Goal: Task Accomplishment & Management: Complete application form

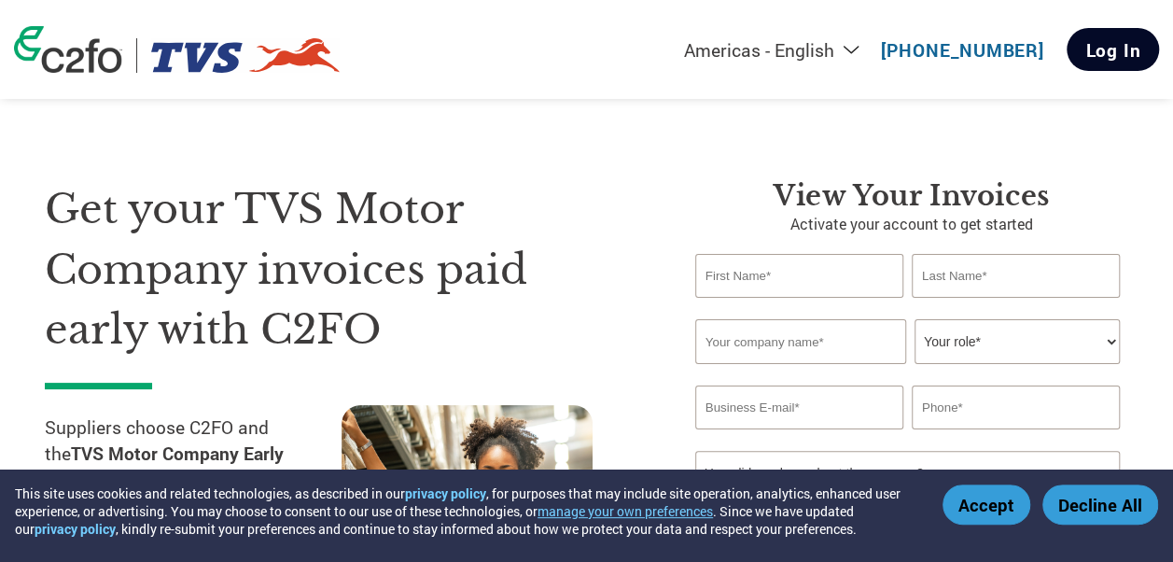
click at [1097, 59] on link "Log In" at bounding box center [1113, 49] width 92 height 43
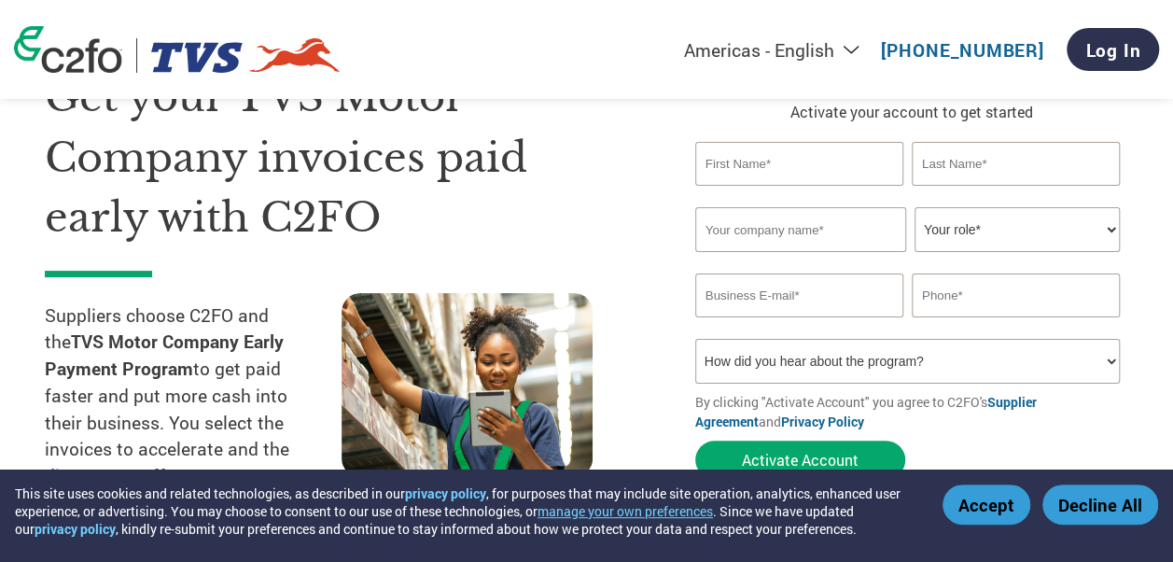
scroll to position [93, 0]
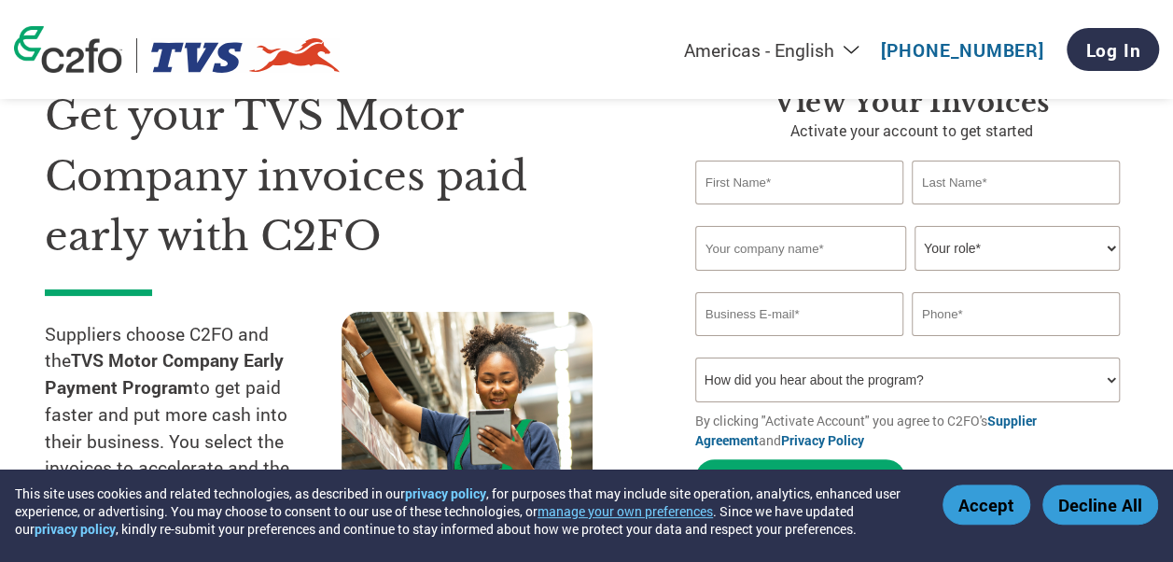
click at [766, 181] on input "text" at bounding box center [799, 183] width 208 height 44
type input "Urmila"
type input "[PERSON_NAME]"
type input "09923200171"
click at [758, 250] on input "text" at bounding box center [800, 248] width 211 height 45
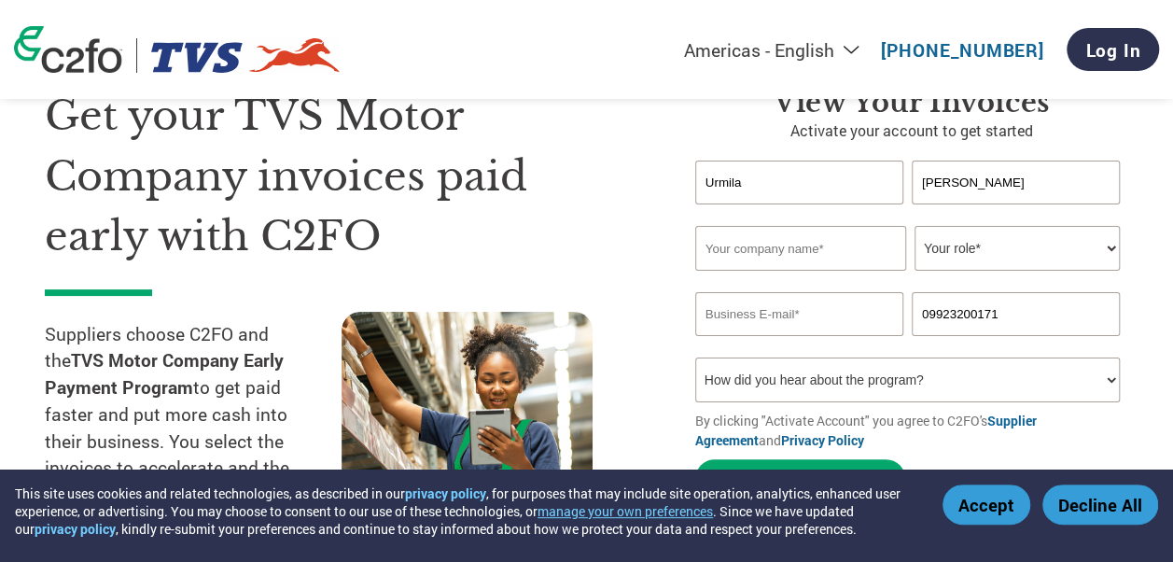
click at [758, 250] on input "text" at bounding box center [800, 248] width 211 height 45
type input "Komatsu India Private Limited"
click at [980, 244] on select "Your role* CFO Controller Credit Manager Finance Director Treasurer CEO Preside…" at bounding box center [1017, 248] width 205 height 45
select select "ACCOUNTS_RECEIVABLE"
click at [915, 227] on select "Your role* CFO Controller Credit Manager Finance Director Treasurer CEO Preside…" at bounding box center [1017, 248] width 205 height 45
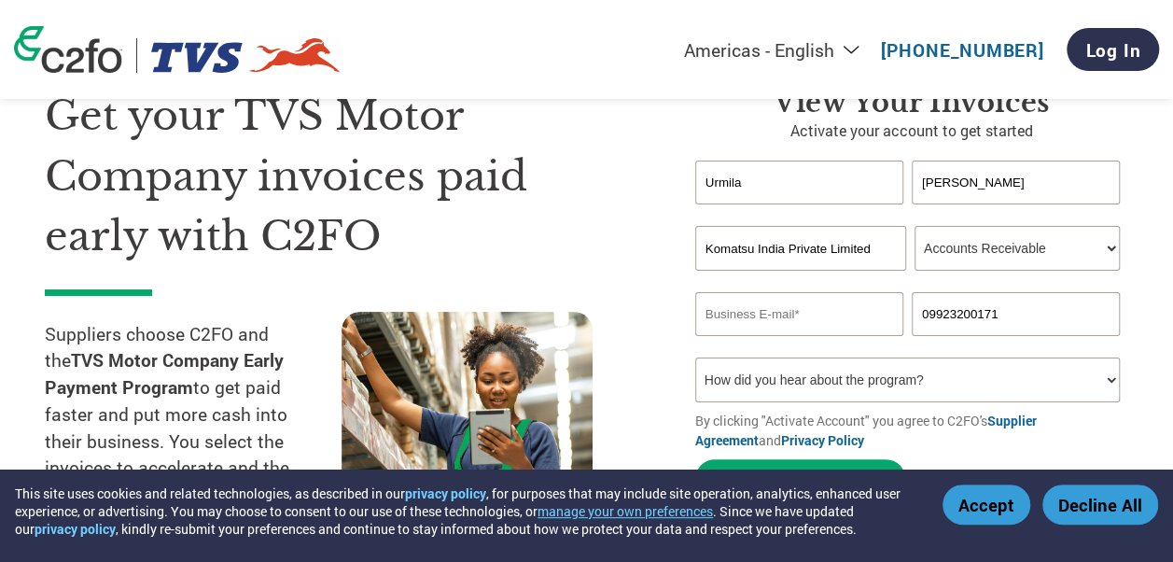
click at [837, 312] on input "email" at bounding box center [799, 314] width 208 height 44
type input "[EMAIL_ADDRESS][DOMAIN_NAME]"
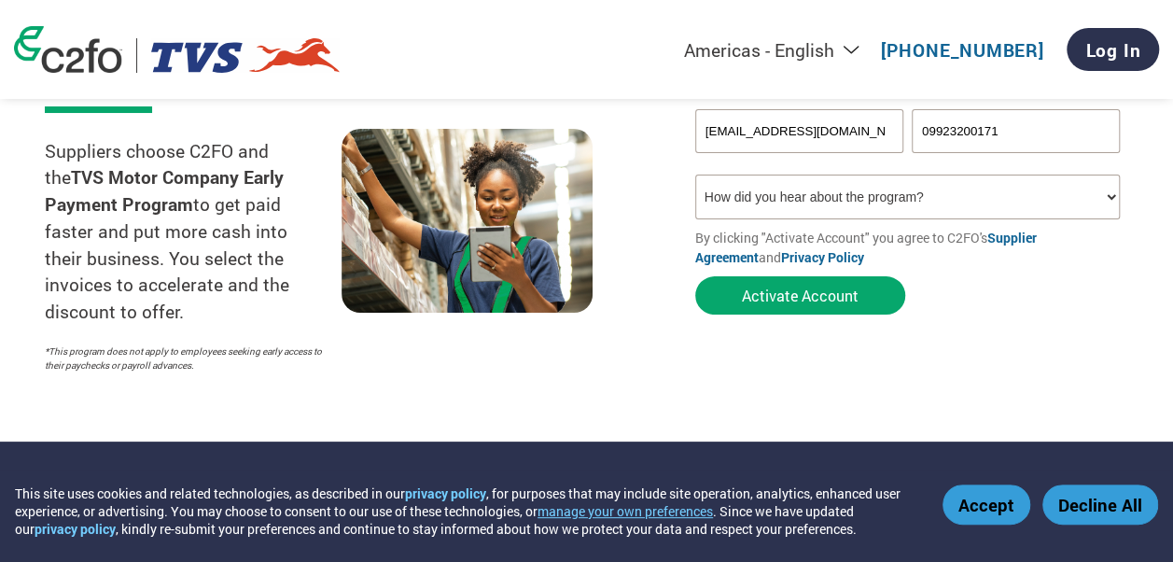
scroll to position [280, 0]
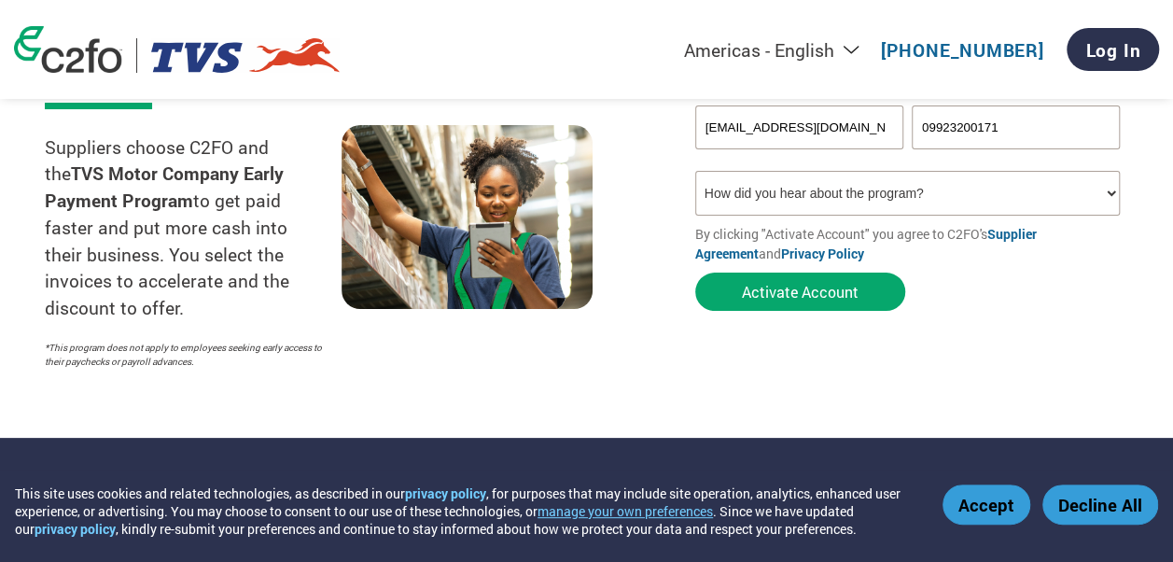
click at [816, 204] on select "How did you hear about the program? Received a letter Email Social Media Online…" at bounding box center [907, 193] width 425 height 45
select select "Email"
click at [695, 174] on select "How did you hear about the program? Received a letter Email Social Media Online…" at bounding box center [907, 193] width 425 height 45
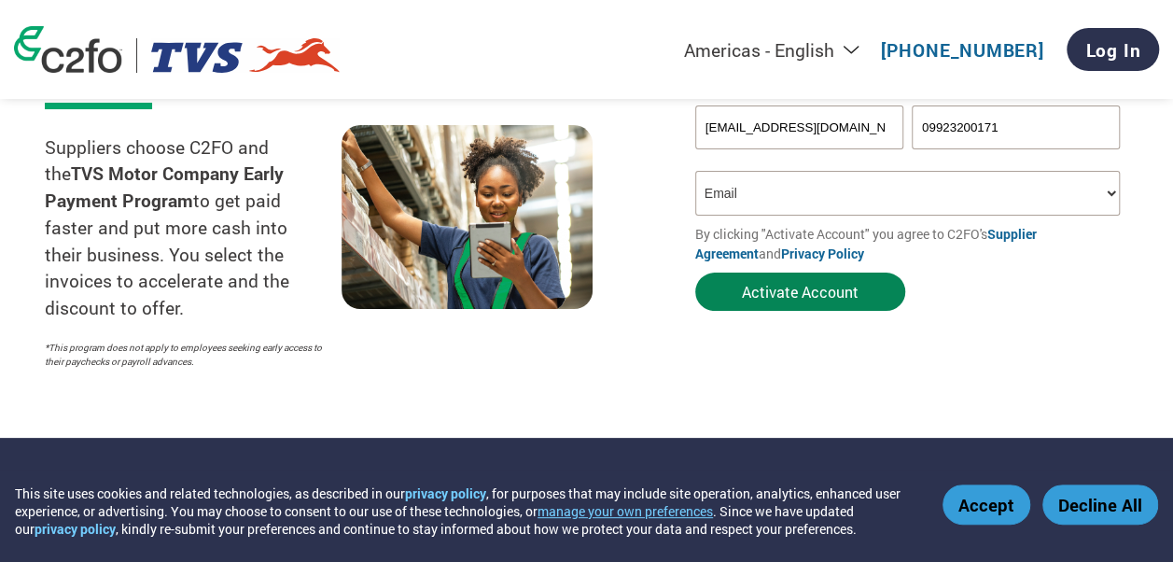
click at [784, 301] on button "Activate Account" at bounding box center [800, 292] width 210 height 38
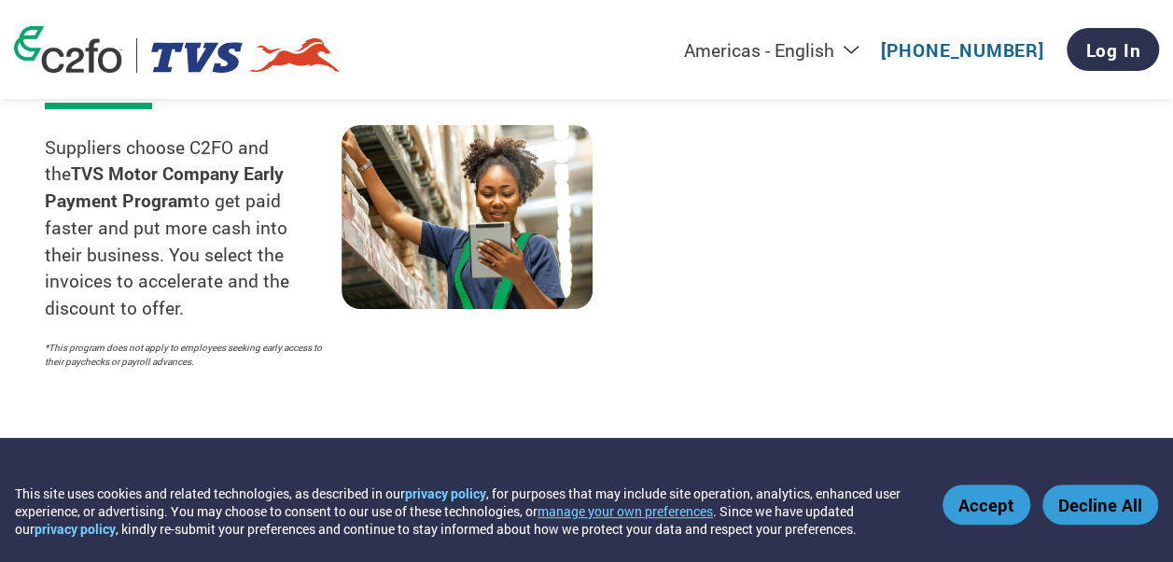
select select "ACCOUNTS_RECEIVABLE"
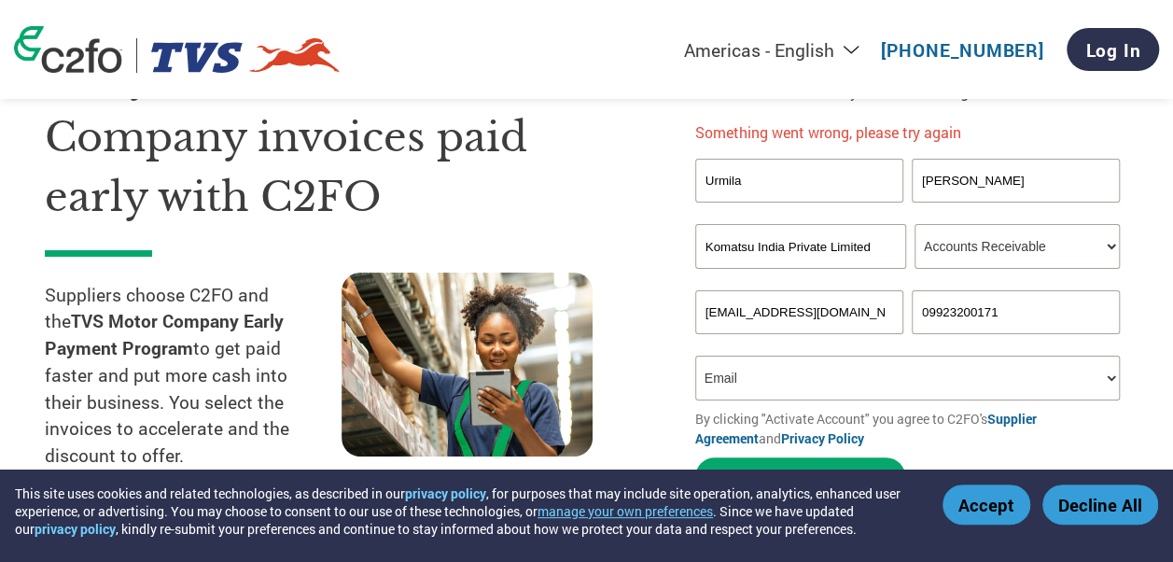
scroll to position [0, 0]
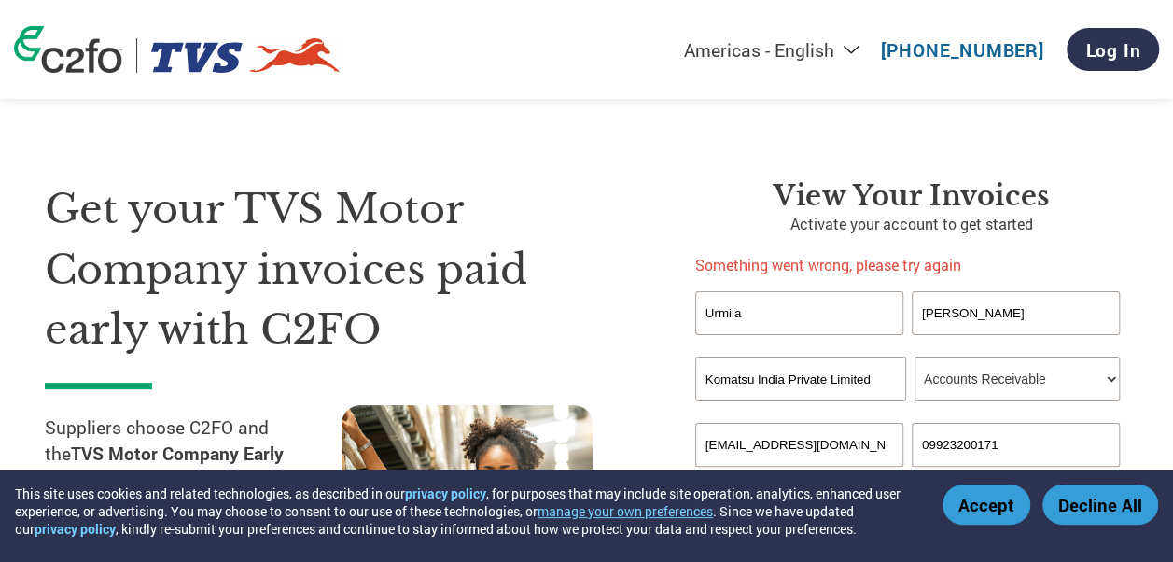
click at [868, 49] on select "Americas - English Américas - Español [GEOGRAPHIC_DATA] - Português [GEOGRAPHIC…" at bounding box center [656, 49] width 432 height 23
click at [574, 39] on select "Americas - English Américas - Español [GEOGRAPHIC_DATA] - Português [GEOGRAPHIC…" at bounding box center [656, 49] width 432 height 23
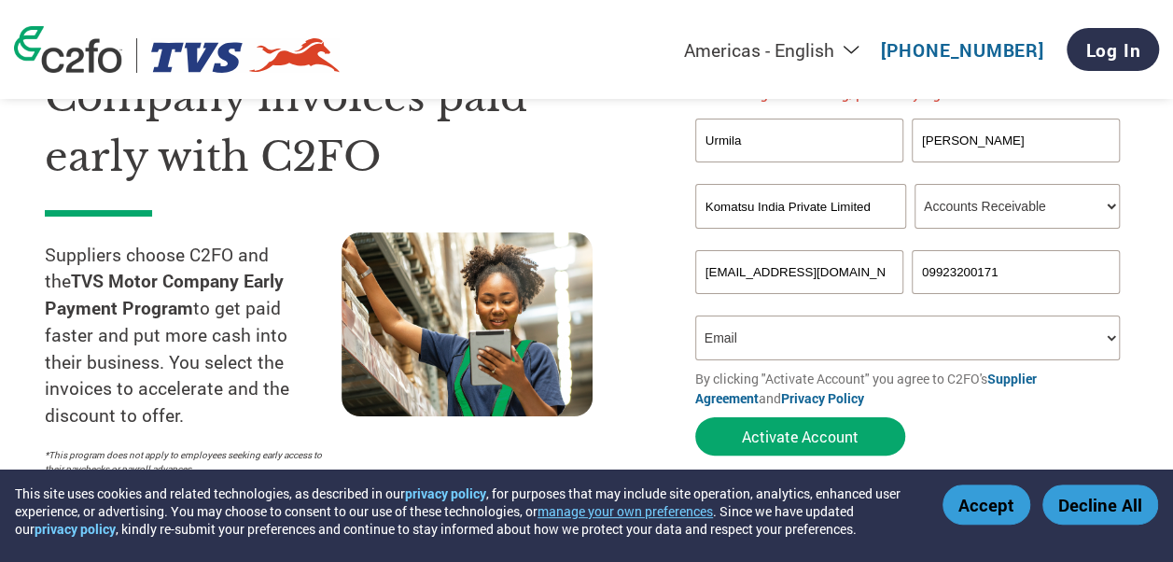
scroll to position [187, 0]
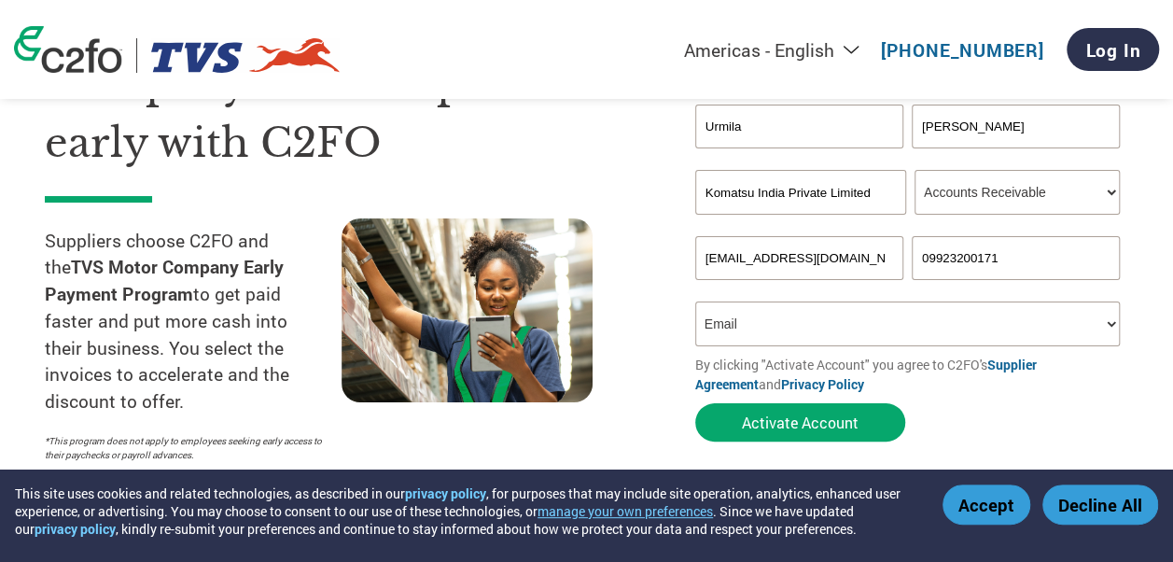
click at [808, 340] on select "How did you hear about the program? Received a letter Email Social Media Online…" at bounding box center [907, 323] width 425 height 45
select select "Other"
click at [695, 301] on select "How did you hear about the program? Received a letter Email Social Media Online…" at bounding box center [907, 323] width 425 height 45
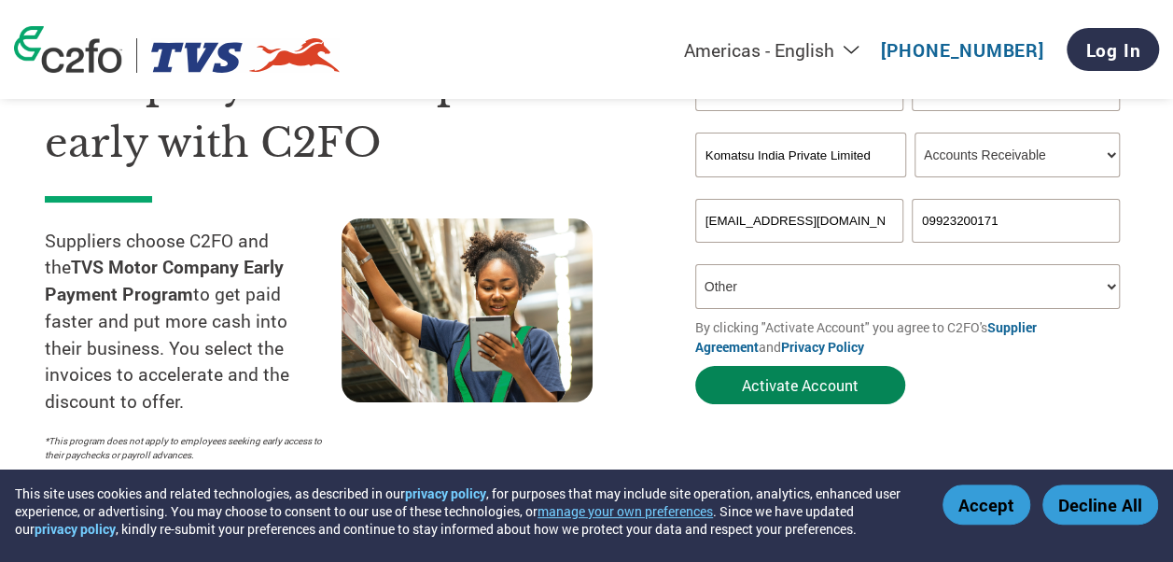
click at [808, 387] on button "Activate Account" at bounding box center [800, 385] width 210 height 38
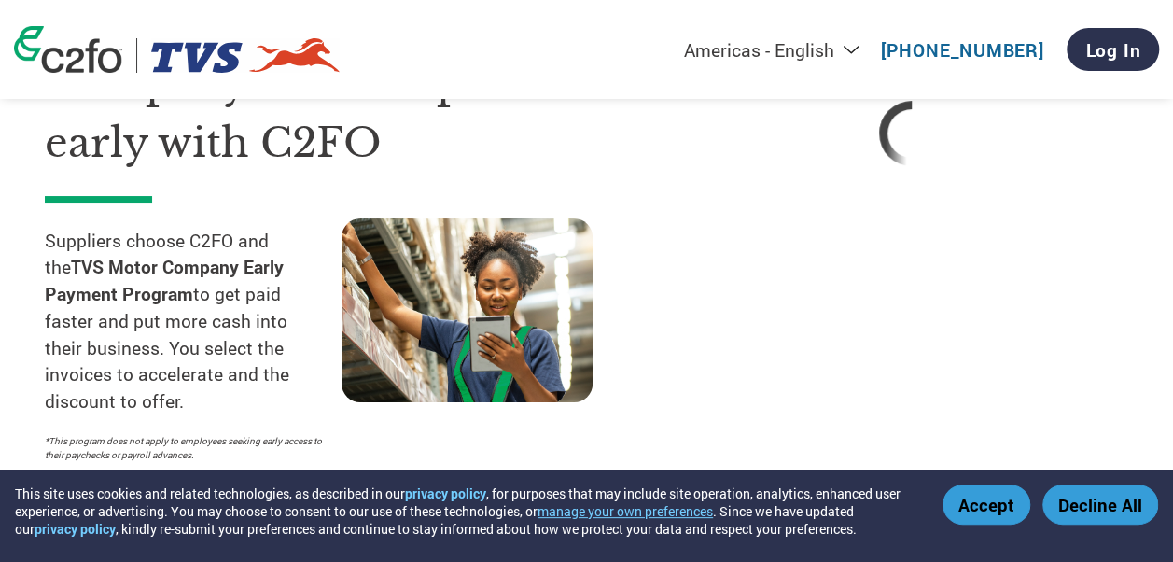
select select "ACCOUNTS_RECEIVABLE"
select select "Other"
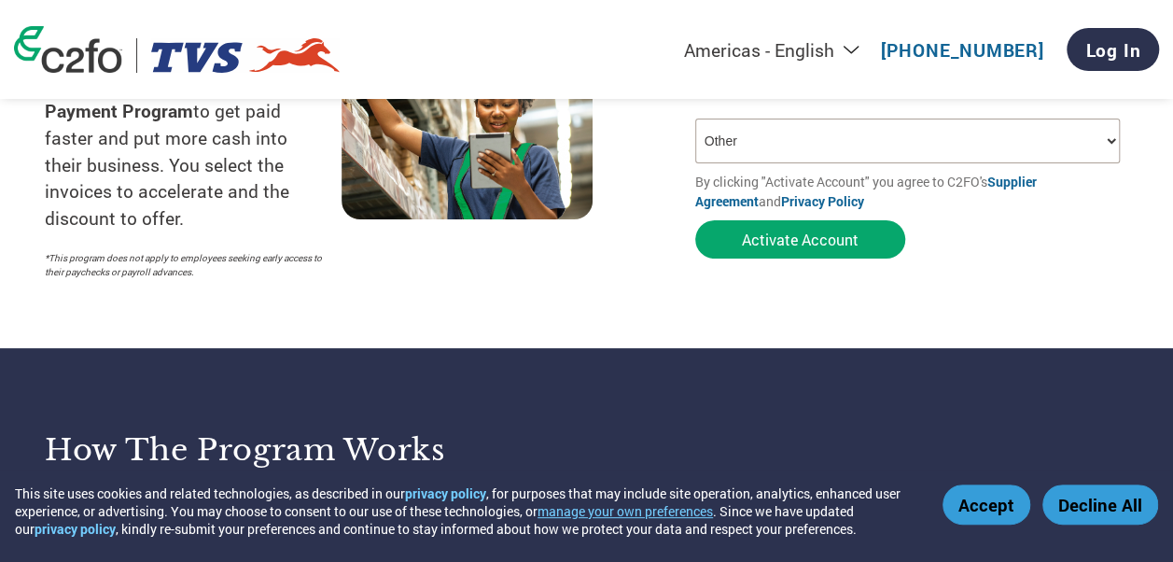
scroll to position [373, 0]
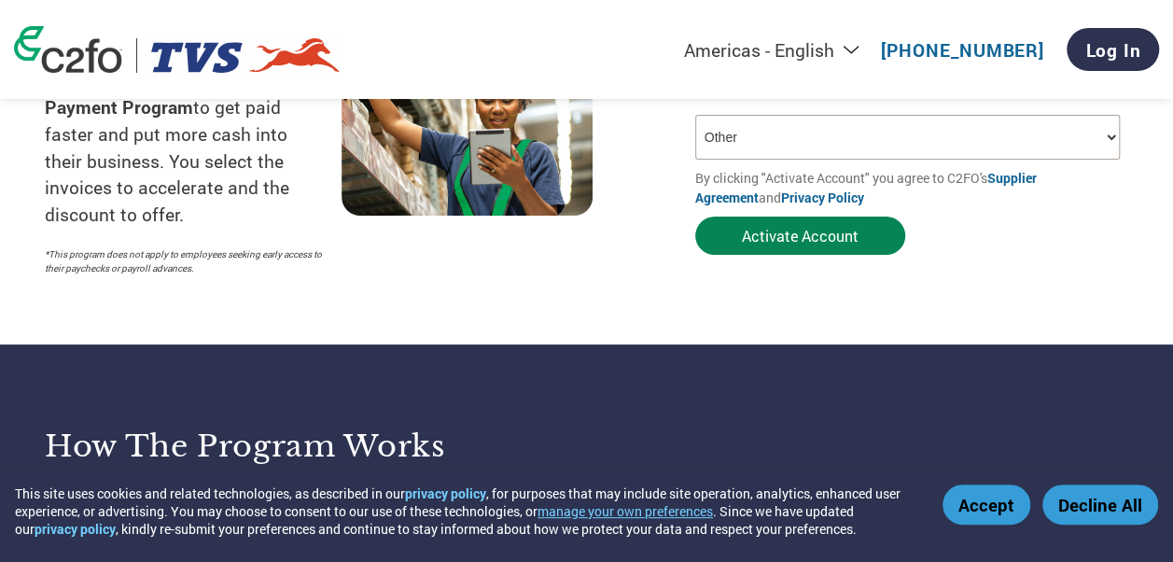
click at [791, 237] on button "Activate Account" at bounding box center [800, 236] width 210 height 38
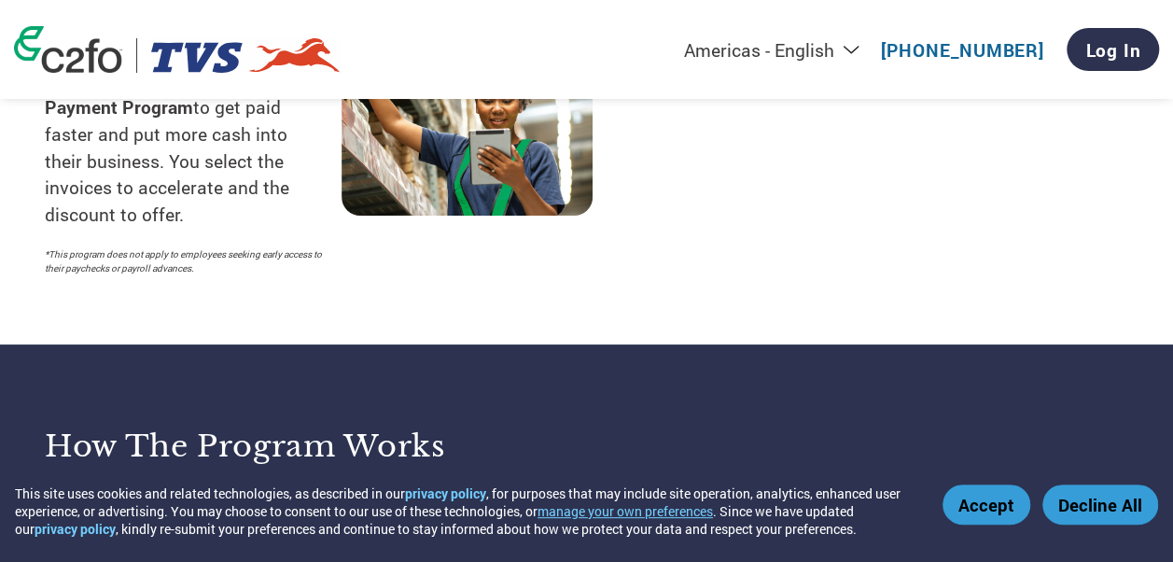
select select "ACCOUNTS_RECEIVABLE"
select select "Other"
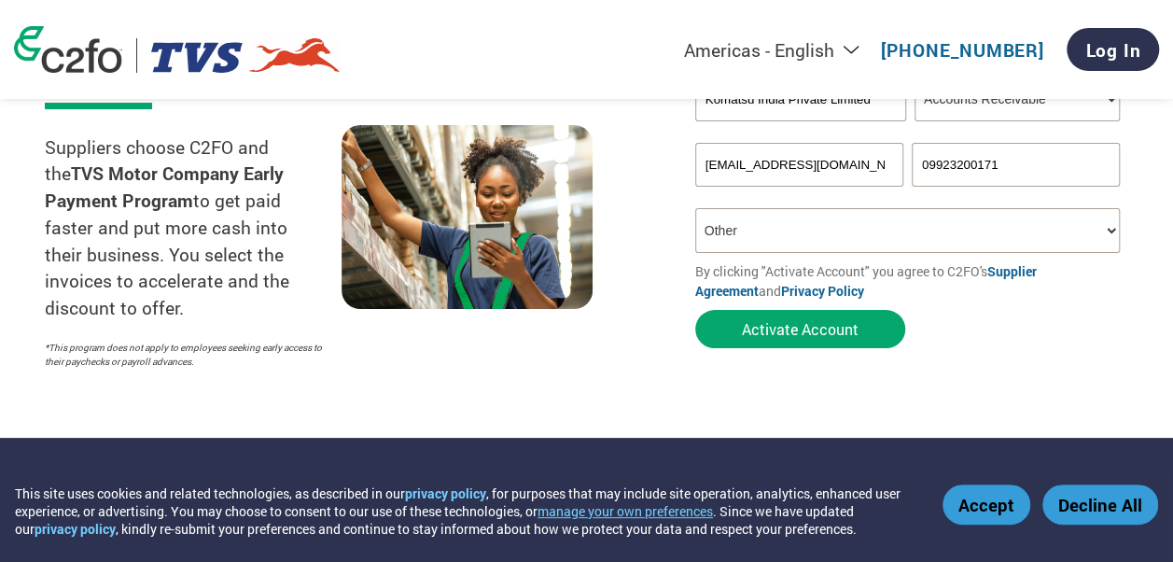
scroll to position [93, 0]
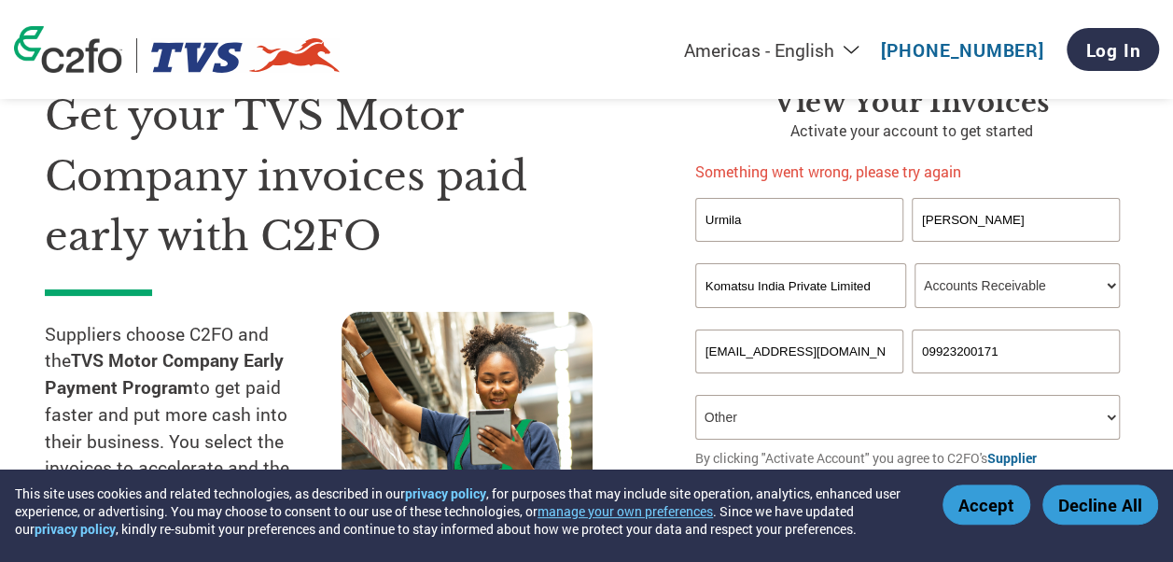
click at [1000, 231] on input "[PERSON_NAME]" at bounding box center [1016, 220] width 208 height 44
click at [948, 215] on input "[PERSON_NAME]" at bounding box center [1016, 220] width 208 height 44
click at [1029, 285] on select "Your role* CFO Controller Credit Manager Finance Director Treasurer CEO Preside…" at bounding box center [1017, 285] width 205 height 45
select select "ACCOUNTING"
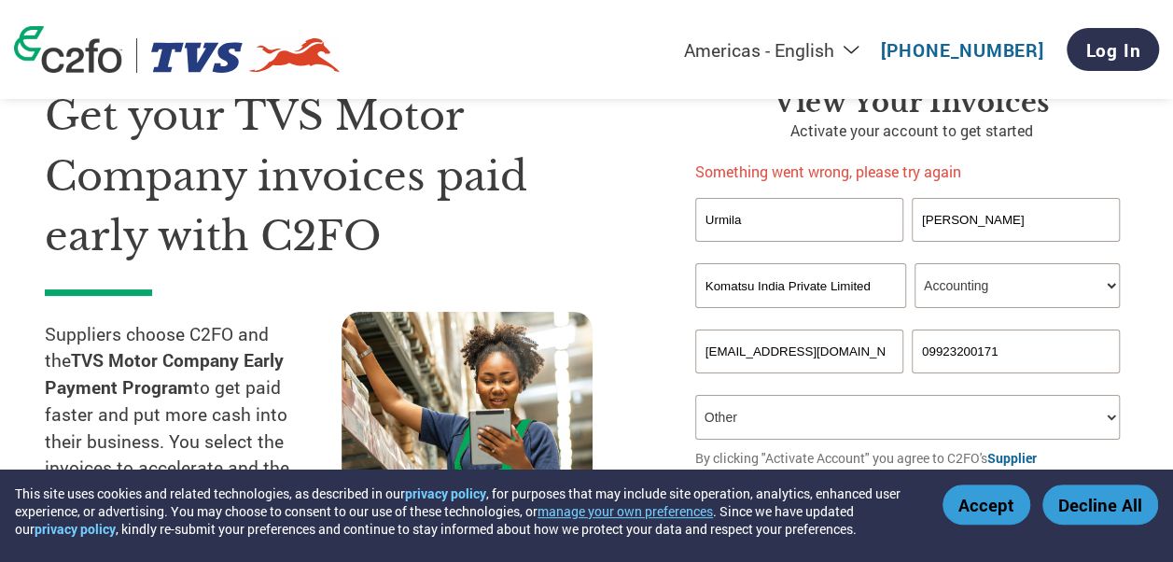
click at [915, 263] on select "Your role* CFO Controller Credit Manager Finance Director Treasurer CEO Preside…" at bounding box center [1017, 285] width 205 height 45
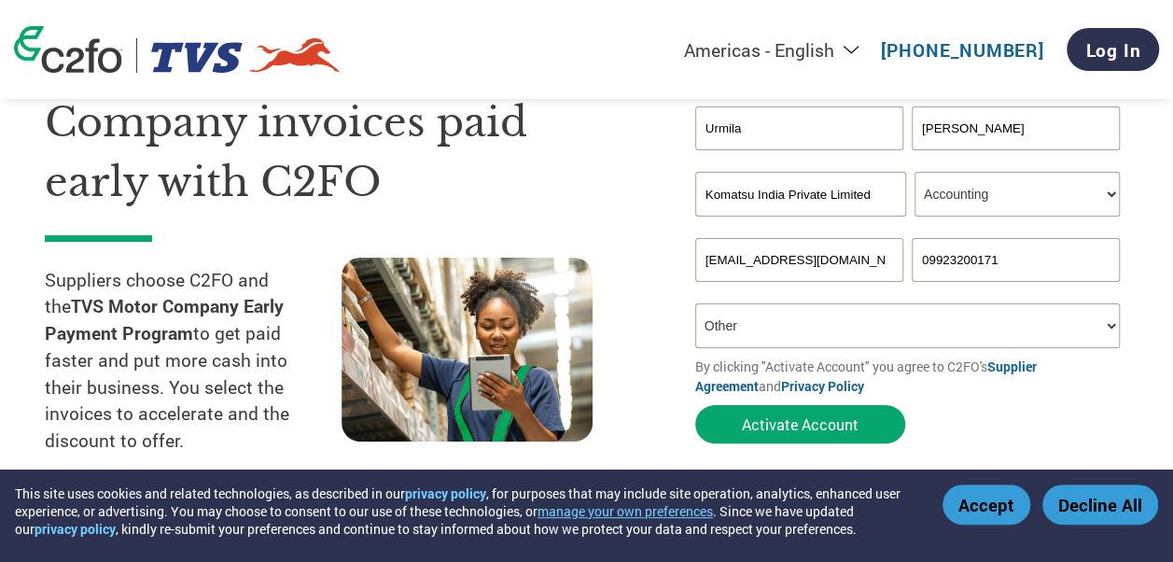
scroll to position [187, 0]
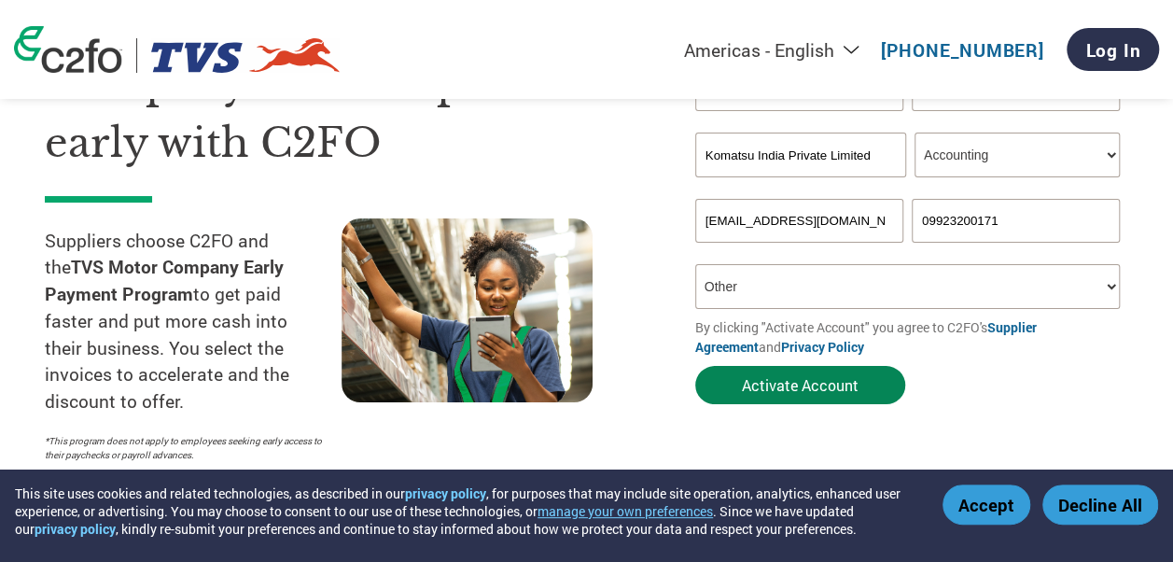
click at [825, 387] on button "Activate Account" at bounding box center [800, 385] width 210 height 38
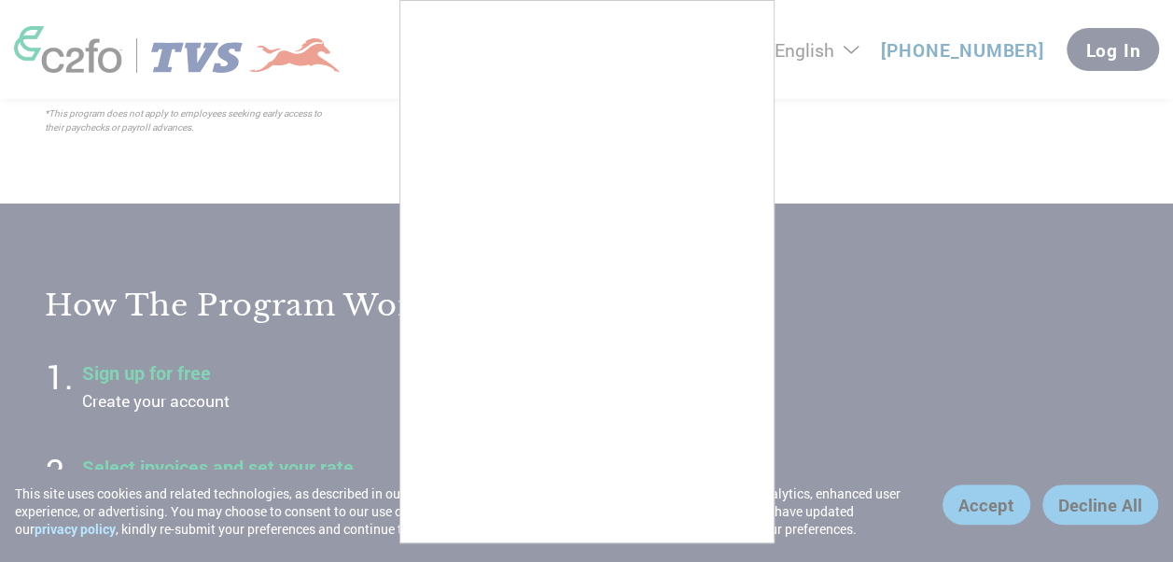
scroll to position [560, 0]
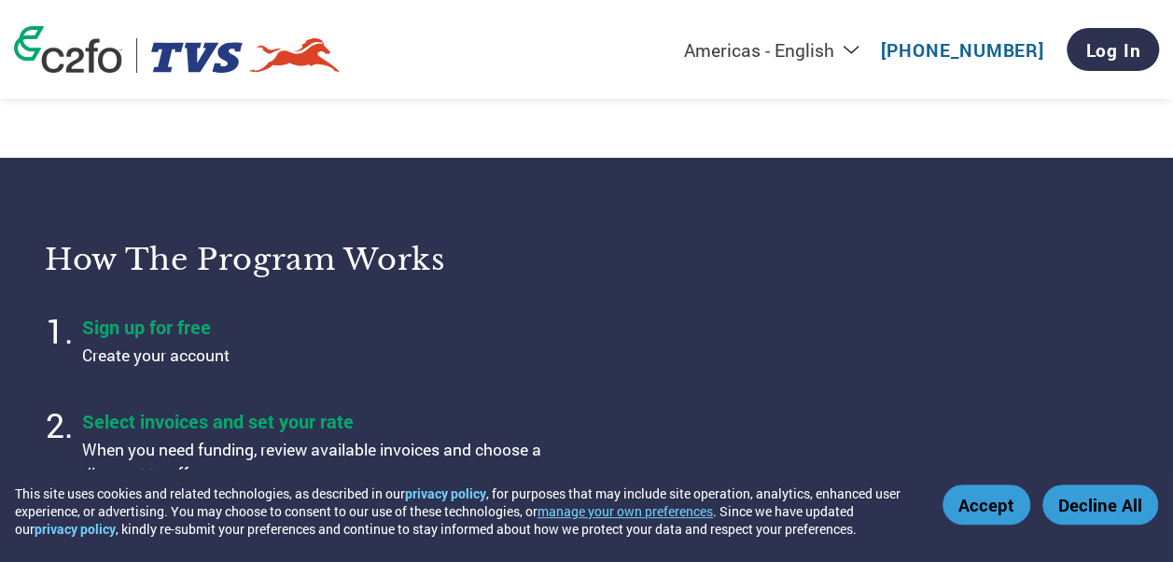
select select "ACCOUNTING"
select select "Other"
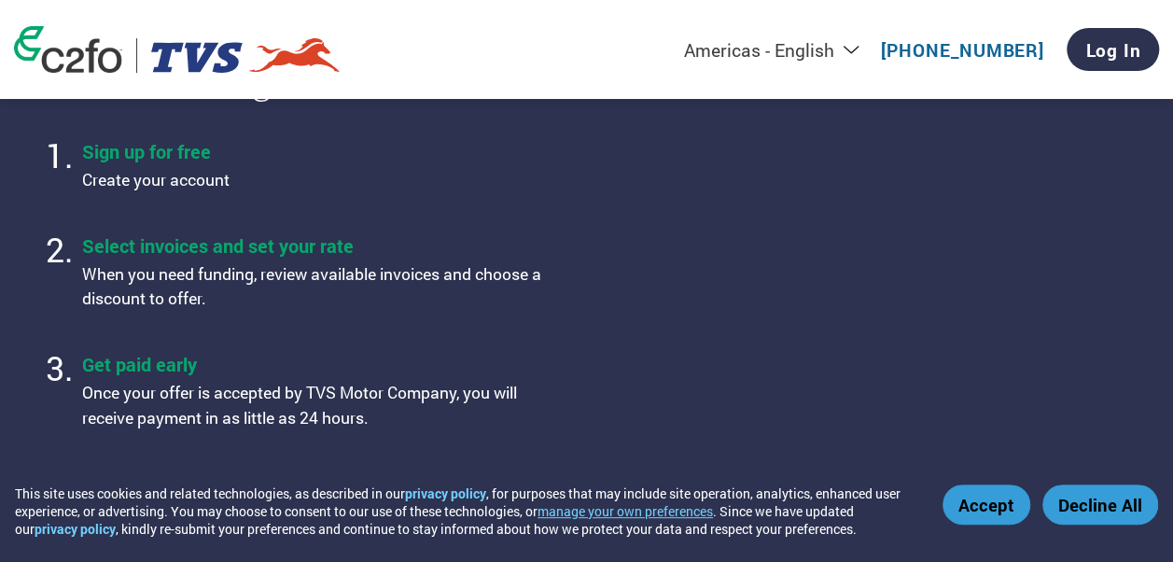
scroll to position [747, 0]
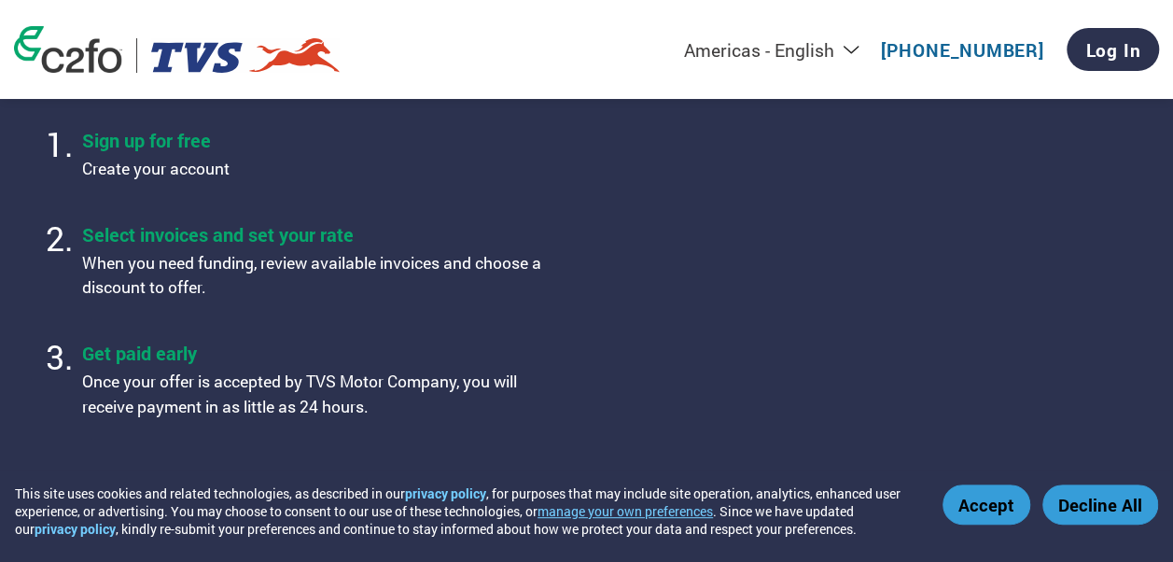
click at [991, 517] on button "Accept" at bounding box center [987, 504] width 88 height 40
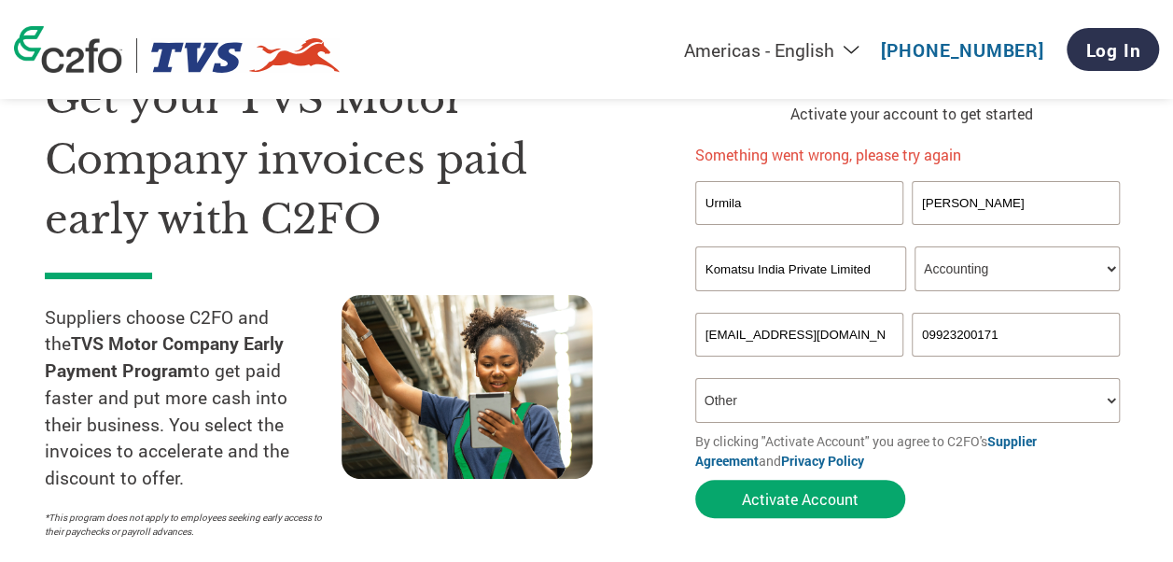
scroll to position [280, 0]
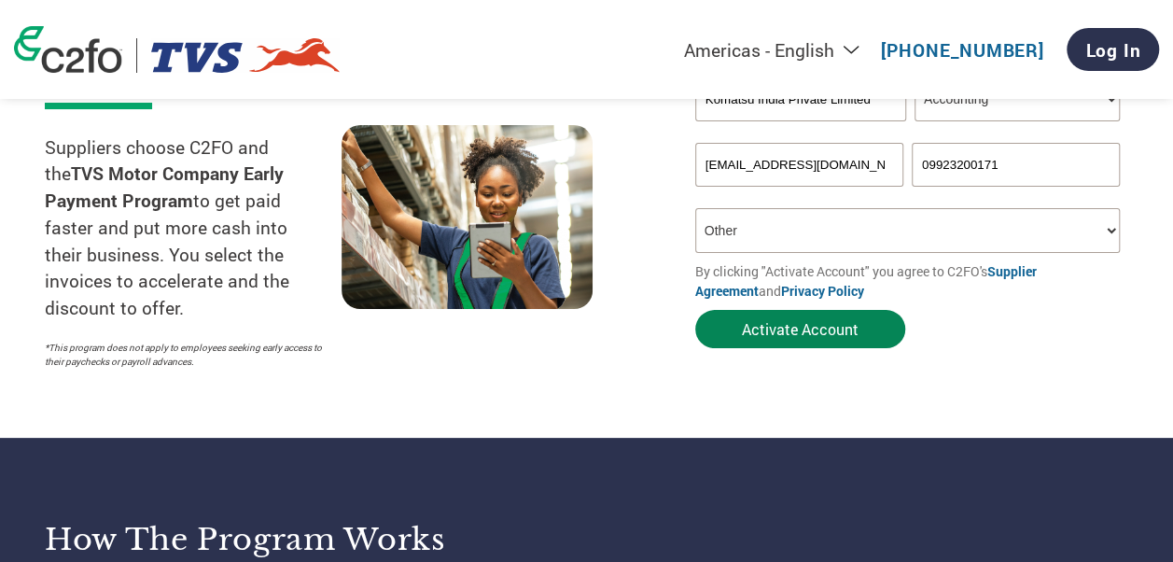
click at [789, 329] on button "Activate Account" at bounding box center [800, 329] width 210 height 38
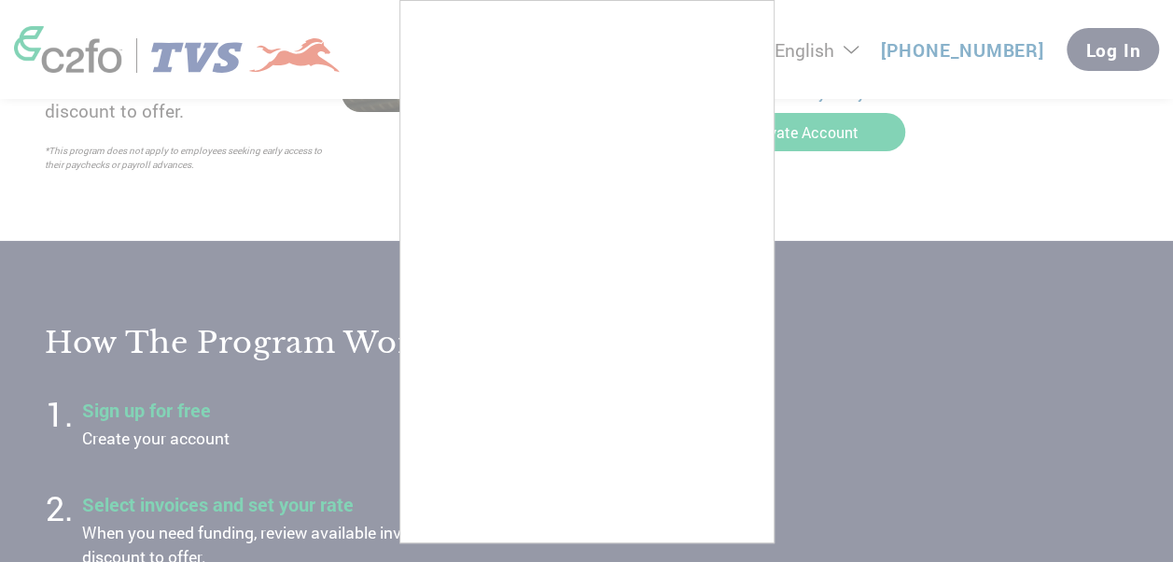
scroll to position [560, 0]
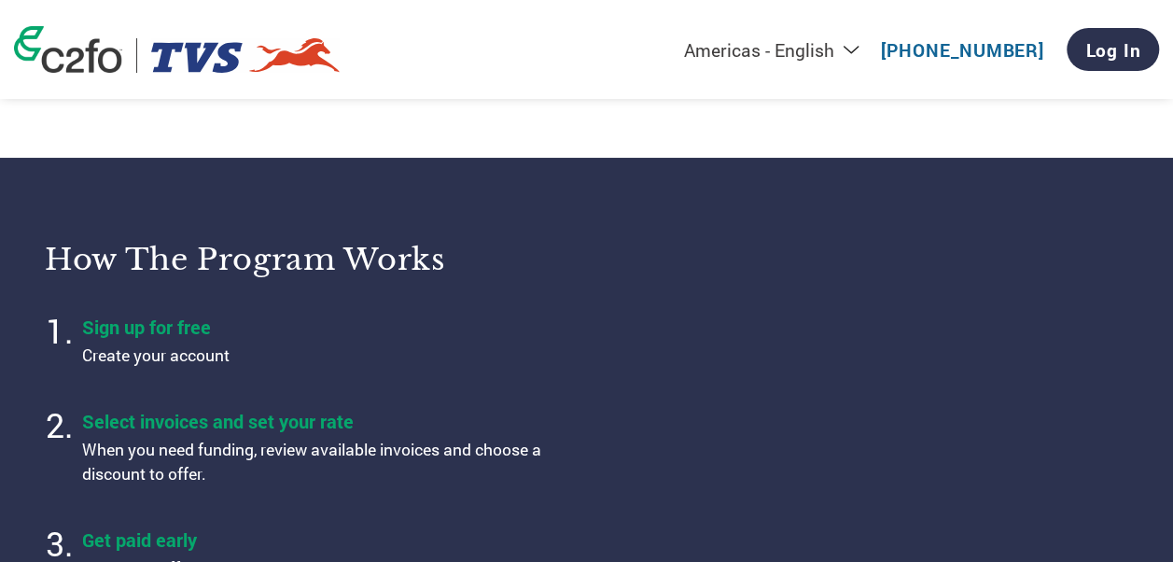
select select "ACCOUNTING"
select select "Other"
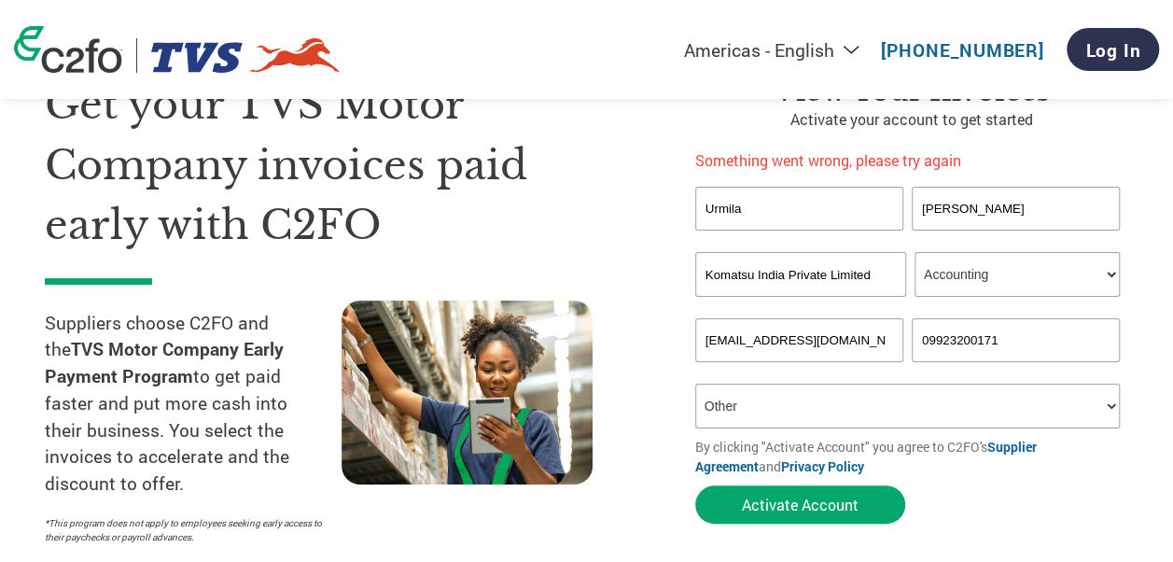
scroll to position [93, 0]
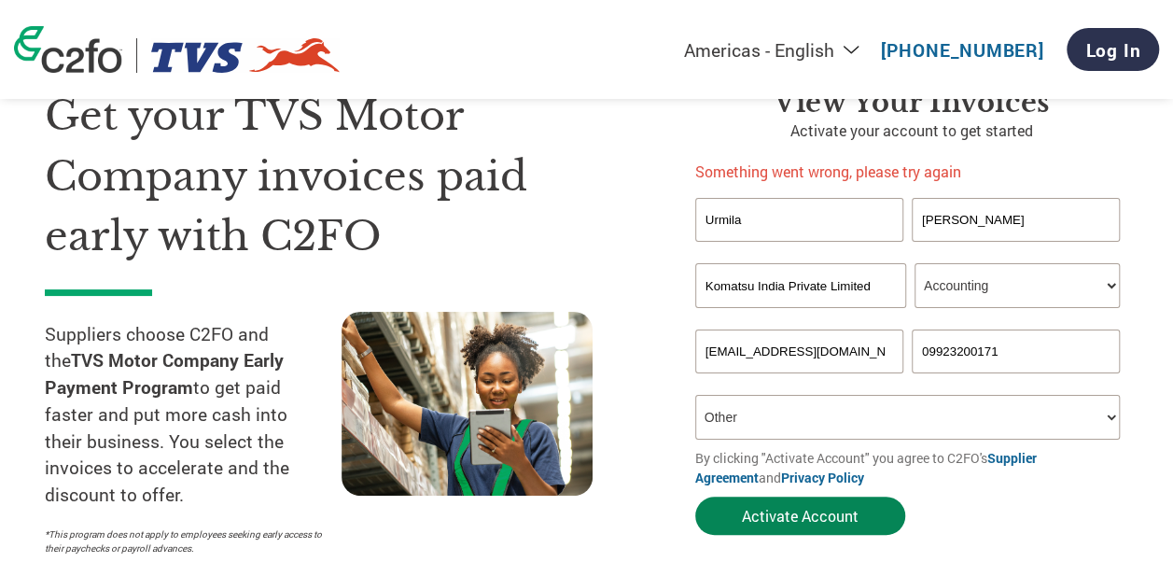
click at [812, 521] on button "Activate Account" at bounding box center [800, 516] width 210 height 38
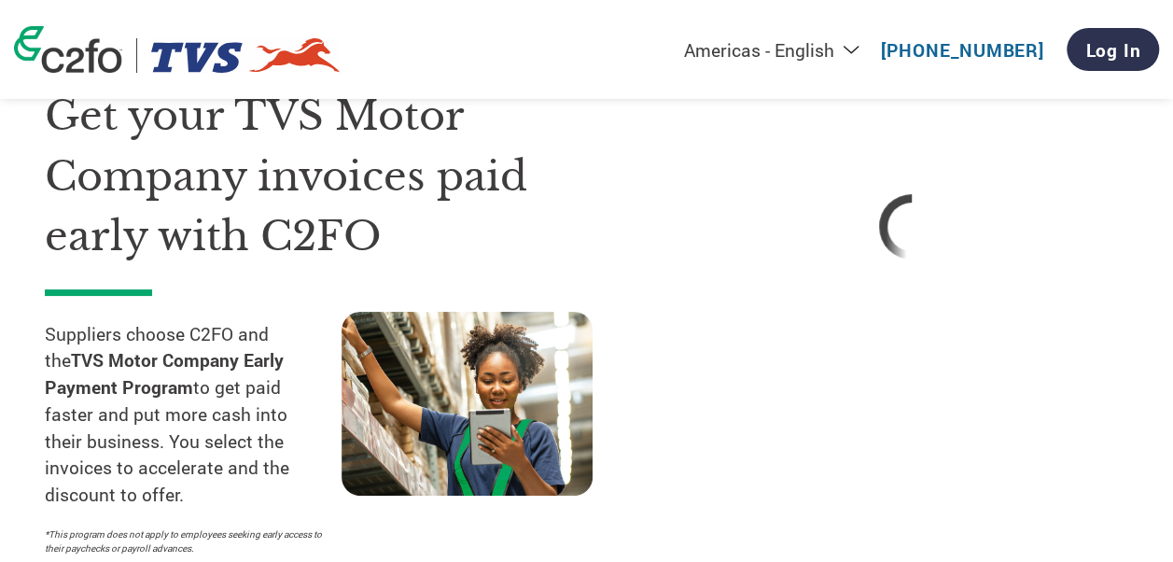
select select "ACCOUNTING"
select select "Other"
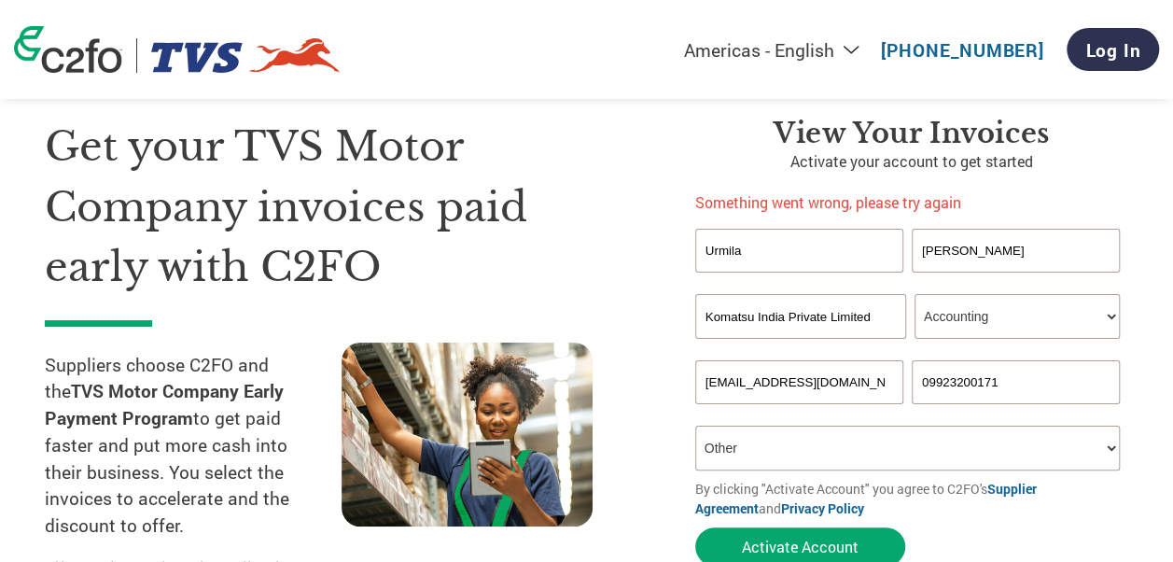
scroll to position [0, 0]
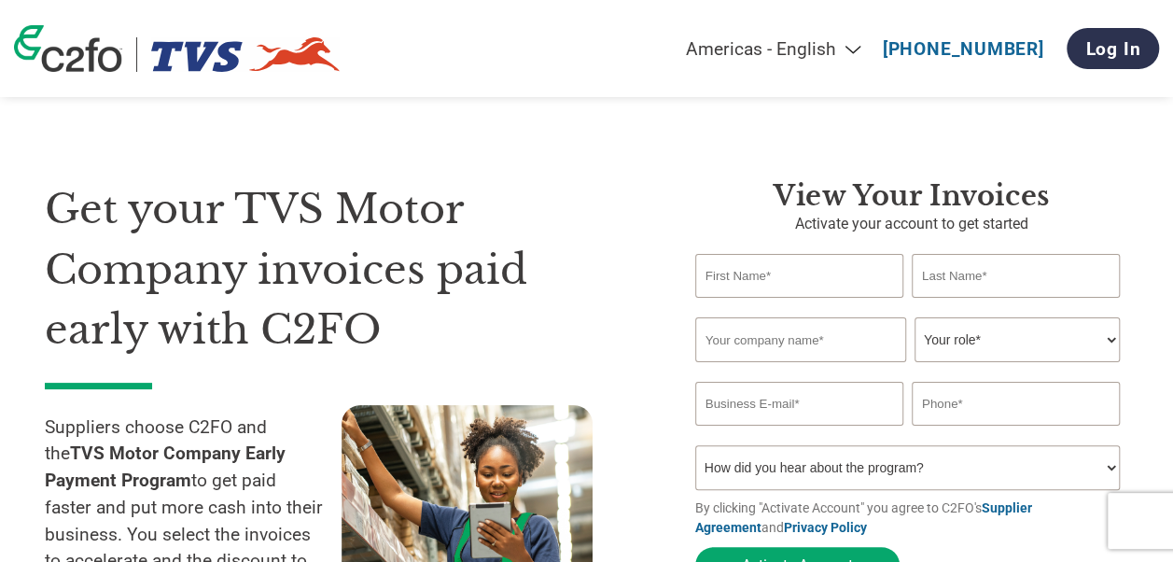
click at [849, 286] on input "text" at bounding box center [799, 276] width 208 height 44
type input "Urmila"
type input "Komatsu India Private Limited"
type input "[EMAIL_ADDRESS][DOMAIN_NAME]"
type input "09923200171"
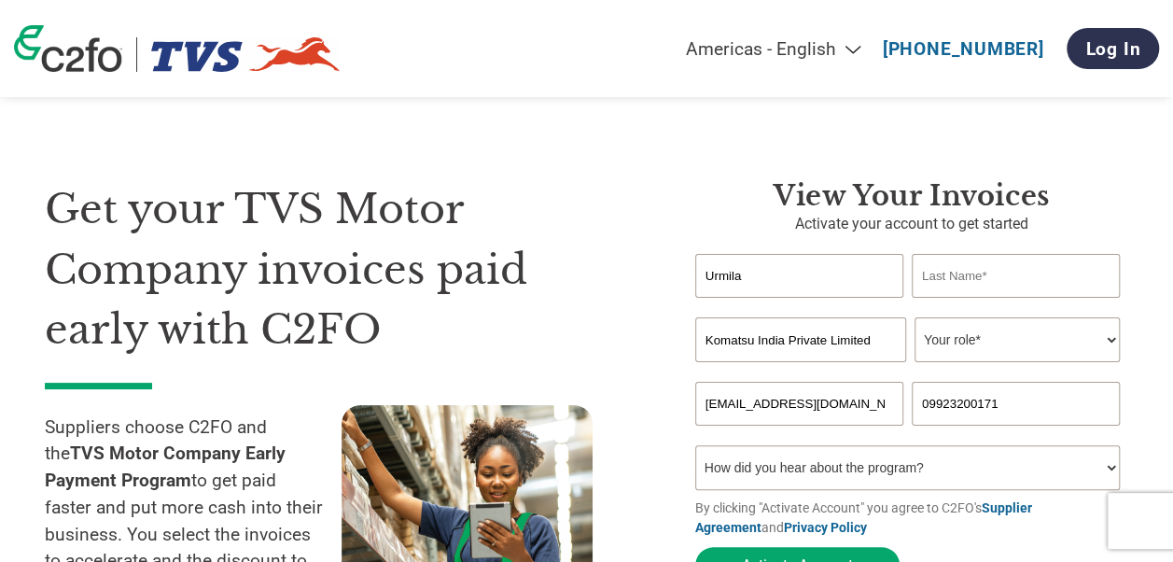
click at [959, 274] on input "text" at bounding box center [1016, 276] width 208 height 44
type input "[PERSON_NAME]"
click at [1022, 326] on select "Your role* CFO Controller Credit Manager Finance Director Treasurer CEO Preside…" at bounding box center [1017, 339] width 205 height 45
select select "ACCOUNTING"
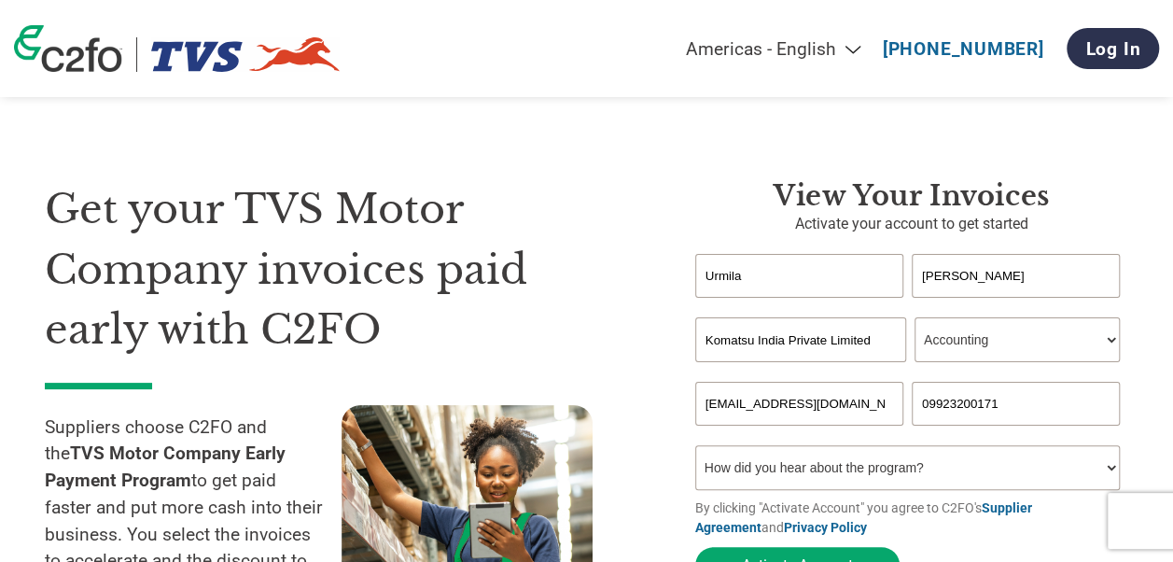
click at [915, 319] on select "Your role* CFO Controller Credit Manager Finance Director Treasurer CEO Preside…" at bounding box center [1017, 339] width 205 height 45
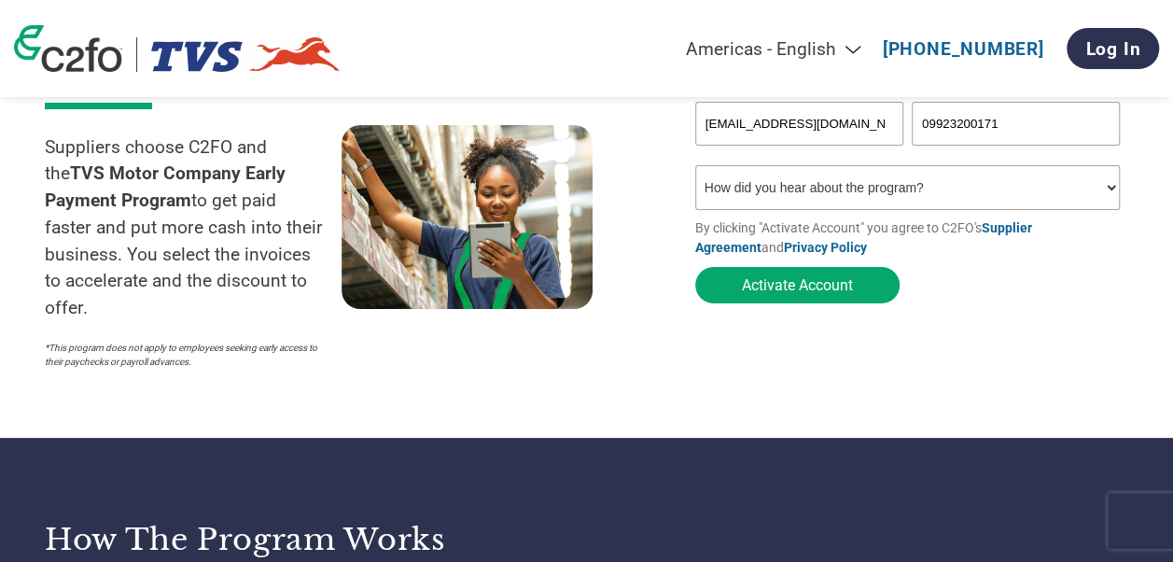
click at [861, 190] on select "How did you hear about the program? Received a letter Email Social Media Online…" at bounding box center [907, 187] width 425 height 45
select select "Email"
click at [695, 170] on select "How did you hear about the program? Received a letter Email Social Media Online…" at bounding box center [907, 187] width 425 height 45
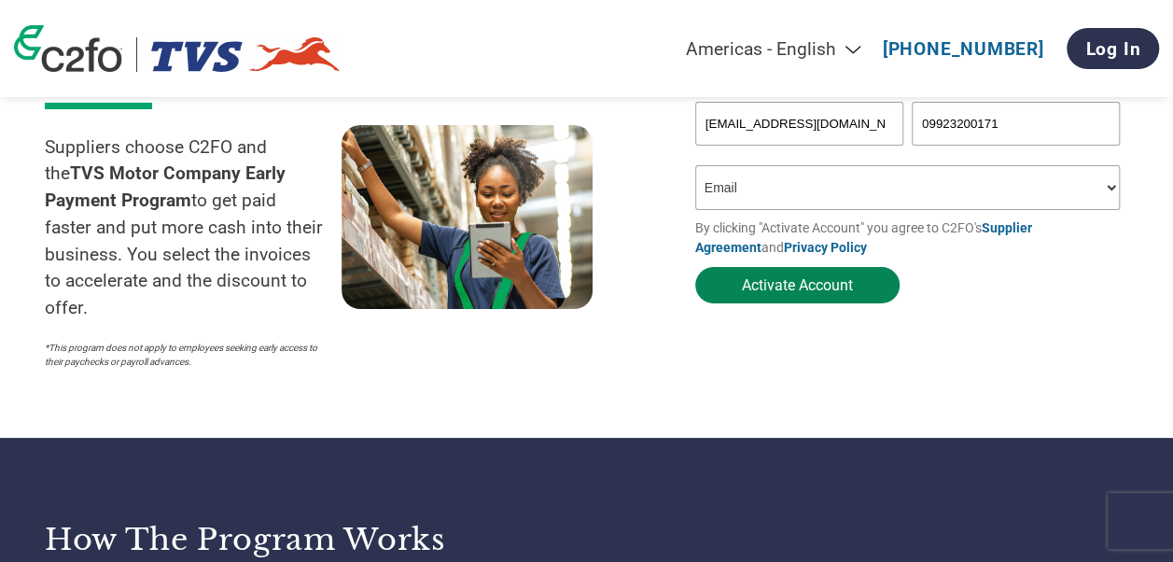
click at [793, 282] on button "Activate Account" at bounding box center [797, 285] width 204 height 36
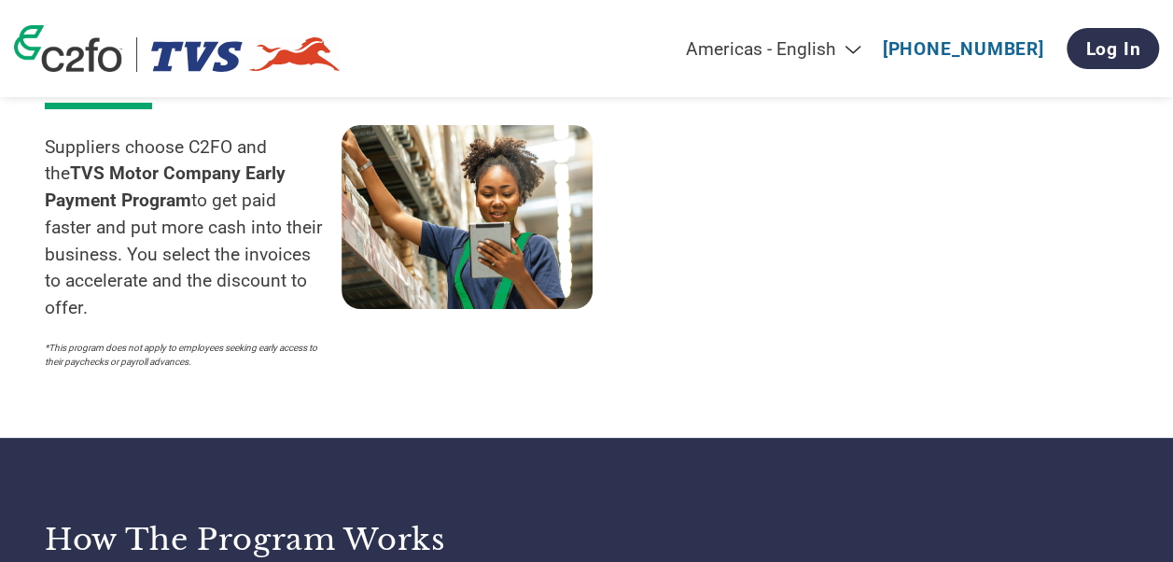
select select "ACCOUNTING"
select select "Email"
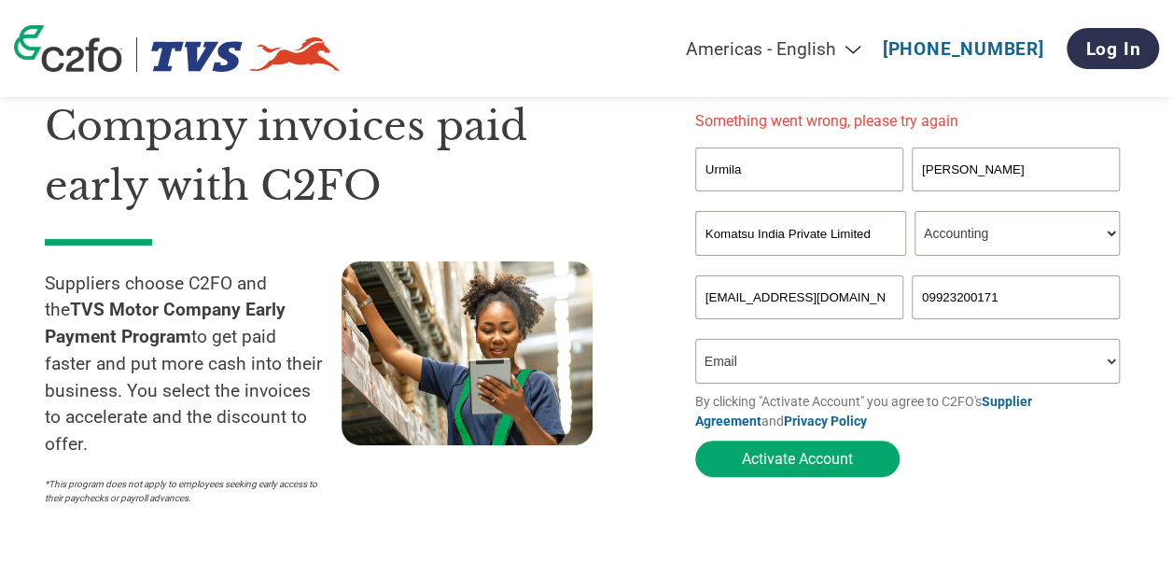
scroll to position [0, 0]
